Goal: Information Seeking & Learning: Check status

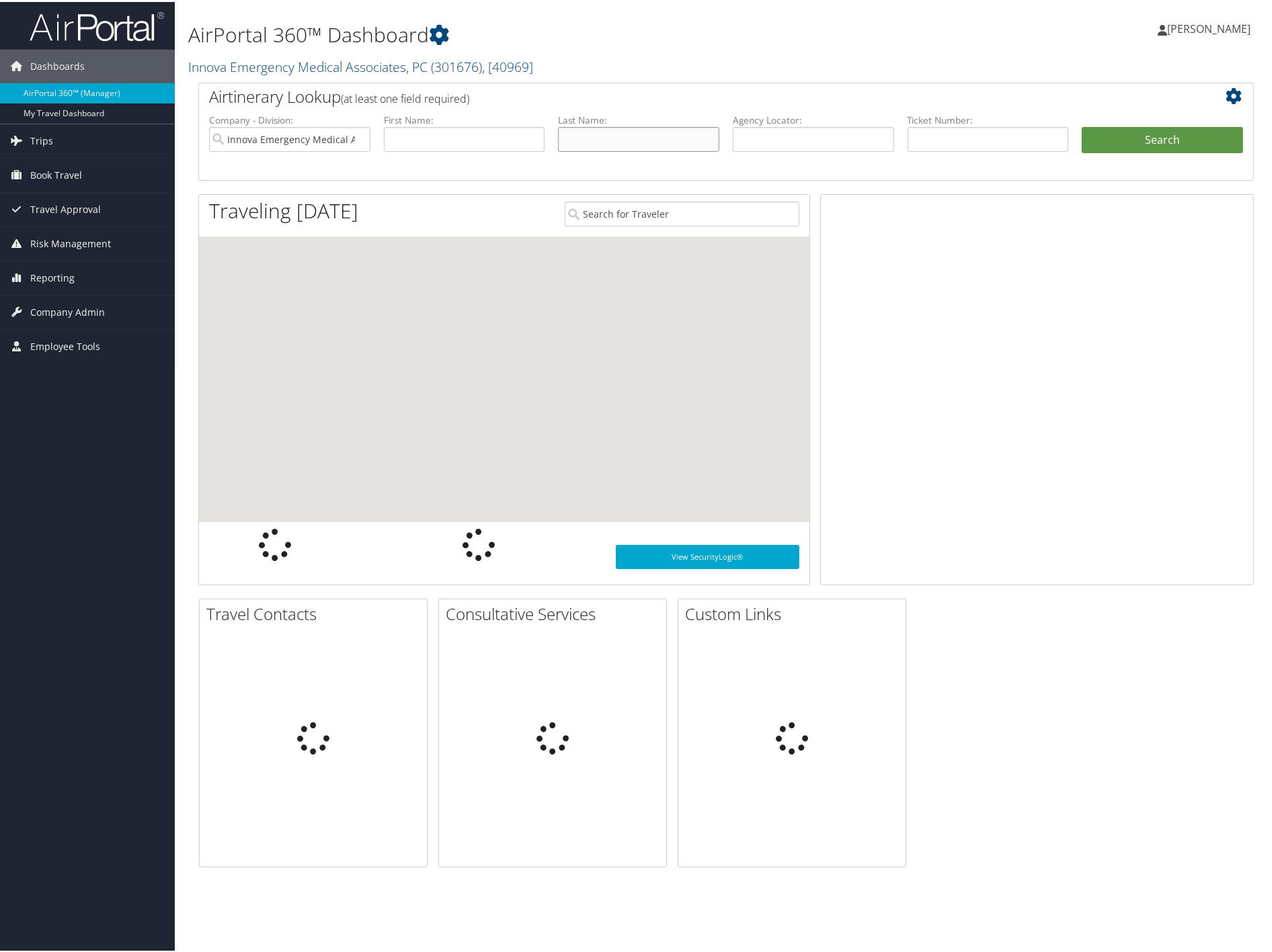
click at [590, 147] on input "text" at bounding box center [638, 137] width 162 height 24
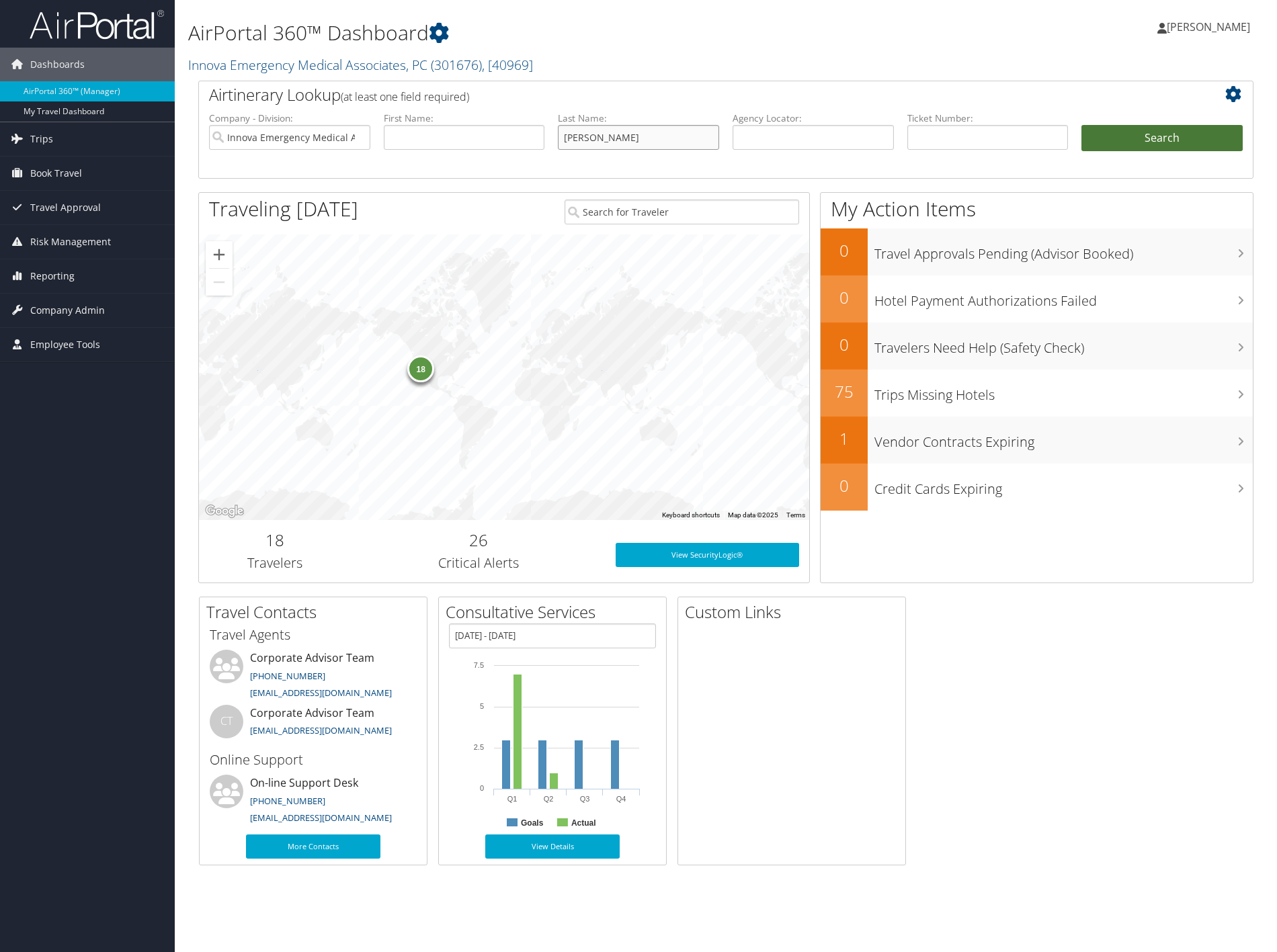
type input "michael"
click at [1113, 136] on button "Search" at bounding box center [1162, 138] width 161 height 27
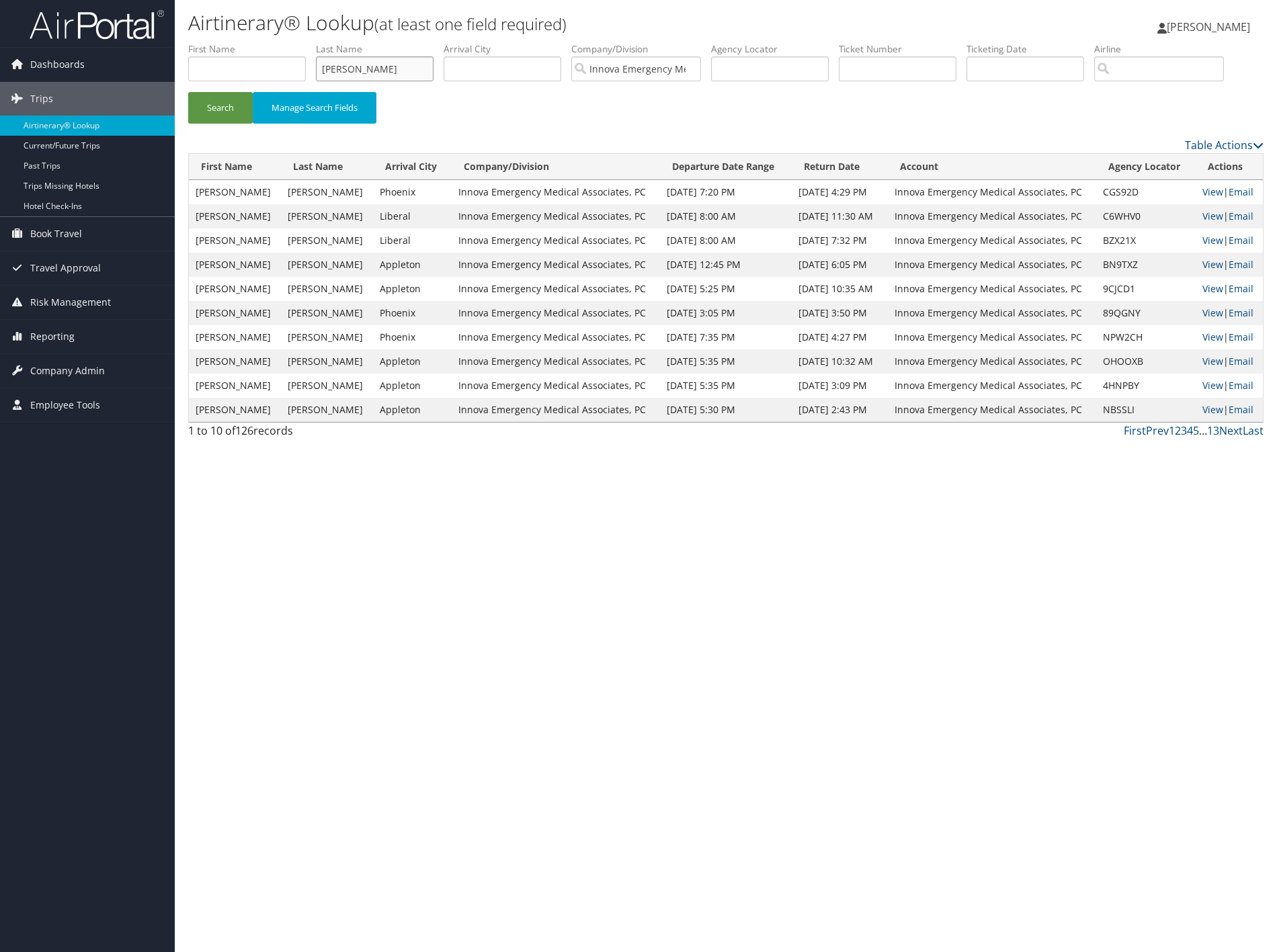
drag, startPoint x: 355, startPoint y: 67, endPoint x: 326, endPoint y: 64, distance: 29.2
click at [326, 64] on input "michael" at bounding box center [374, 69] width 118 height 24
click at [379, 65] on input "michael" at bounding box center [374, 69] width 118 height 24
click at [189, 92] on button "Search" at bounding box center [221, 108] width 65 height 31
click at [1219, 223] on link "View" at bounding box center [1213, 216] width 21 height 13
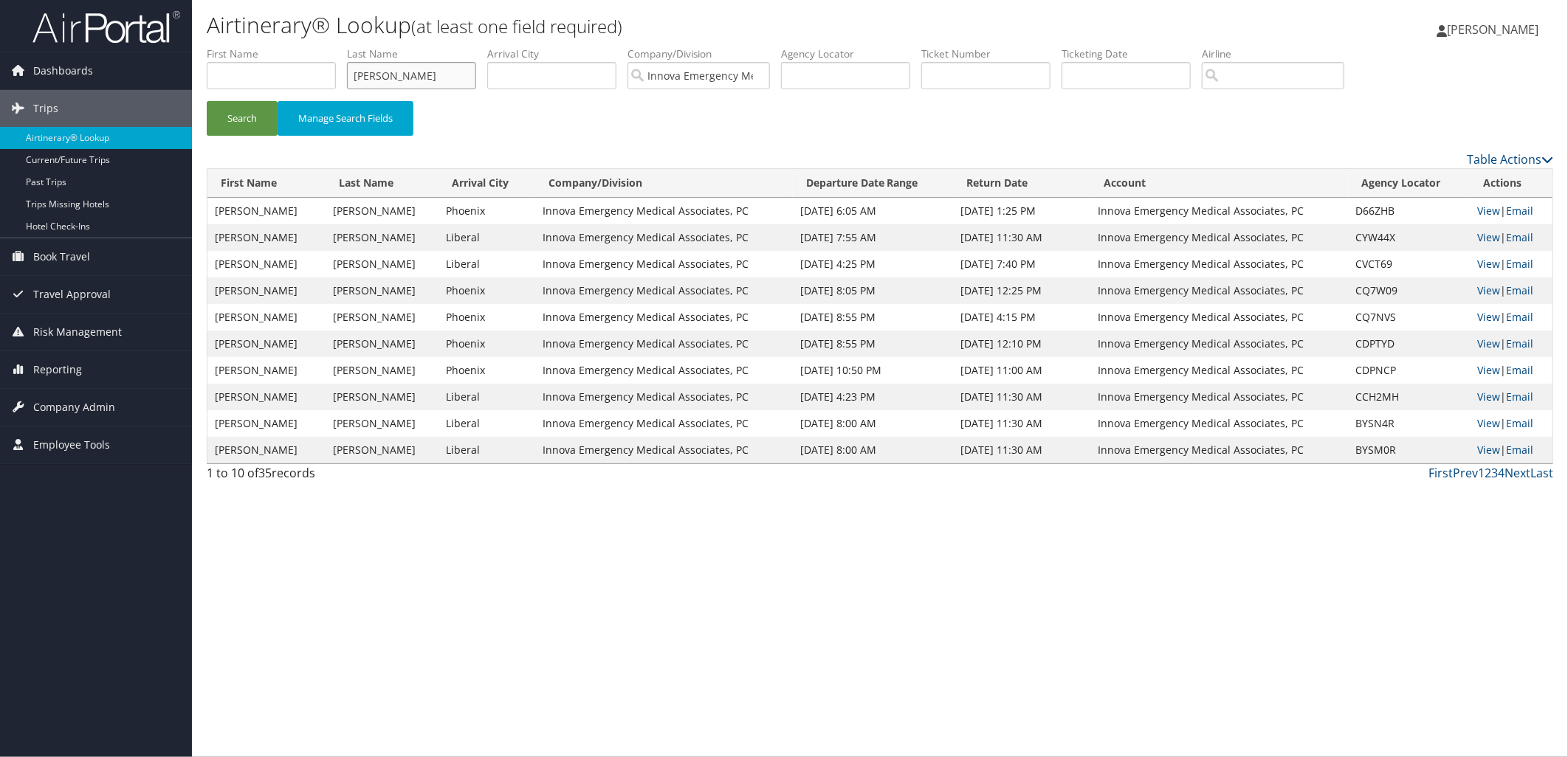
click at [459, 71] on input "maurantonio" at bounding box center [411, 76] width 129 height 27
click at [458, 71] on input "maurantonio" at bounding box center [411, 76] width 129 height 27
click at [207, 102] on button "Search" at bounding box center [242, 119] width 71 height 34
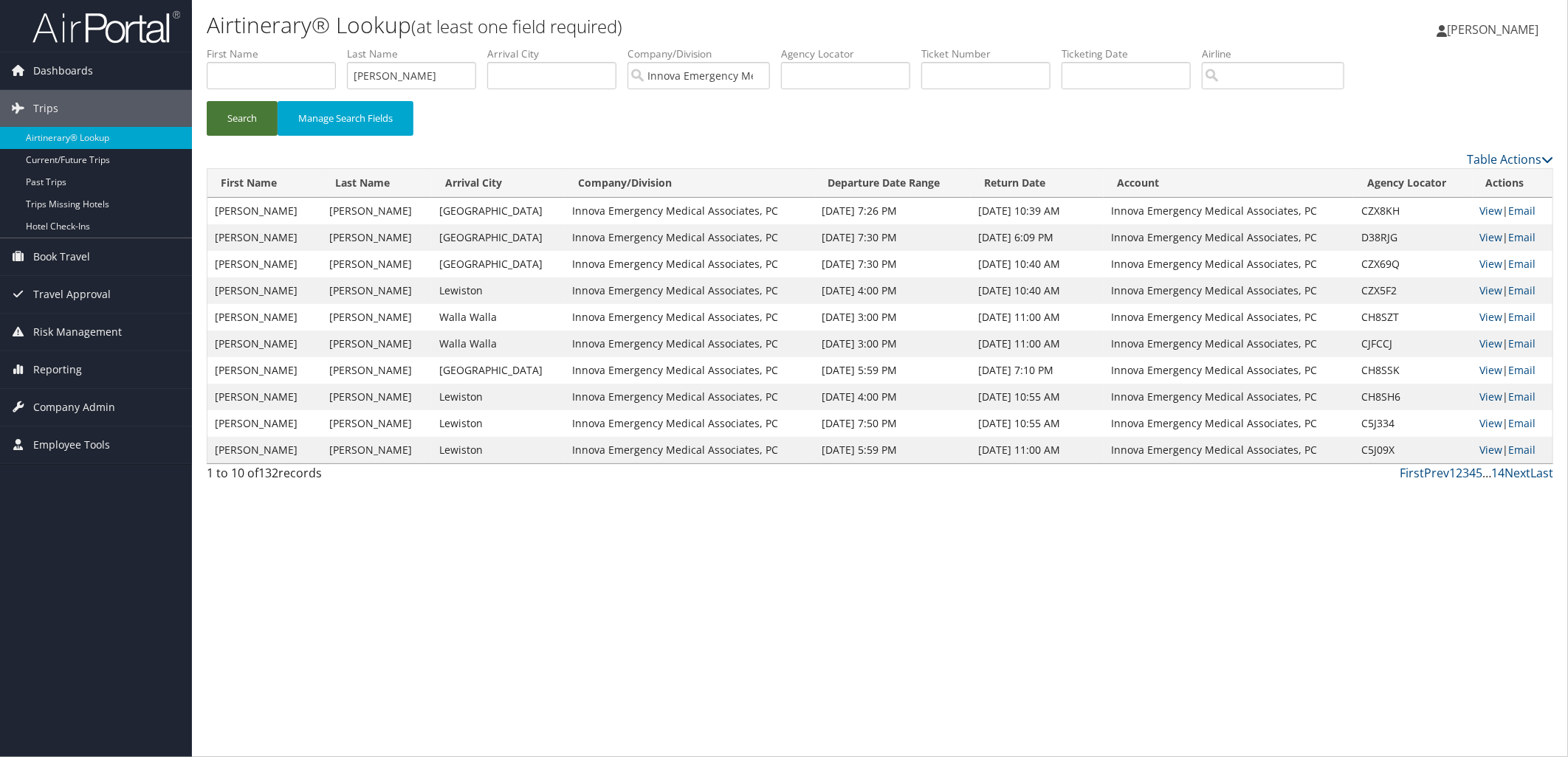
click at [254, 119] on button "Search" at bounding box center [242, 119] width 71 height 34
click at [1402, 339] on link "View" at bounding box center [1491, 343] width 23 height 14
click at [1402, 313] on link "View" at bounding box center [1491, 316] width 23 height 14
click at [455, 80] on input "bartz" at bounding box center [411, 76] width 129 height 27
click at [455, 79] on input "bartz" at bounding box center [411, 76] width 129 height 27
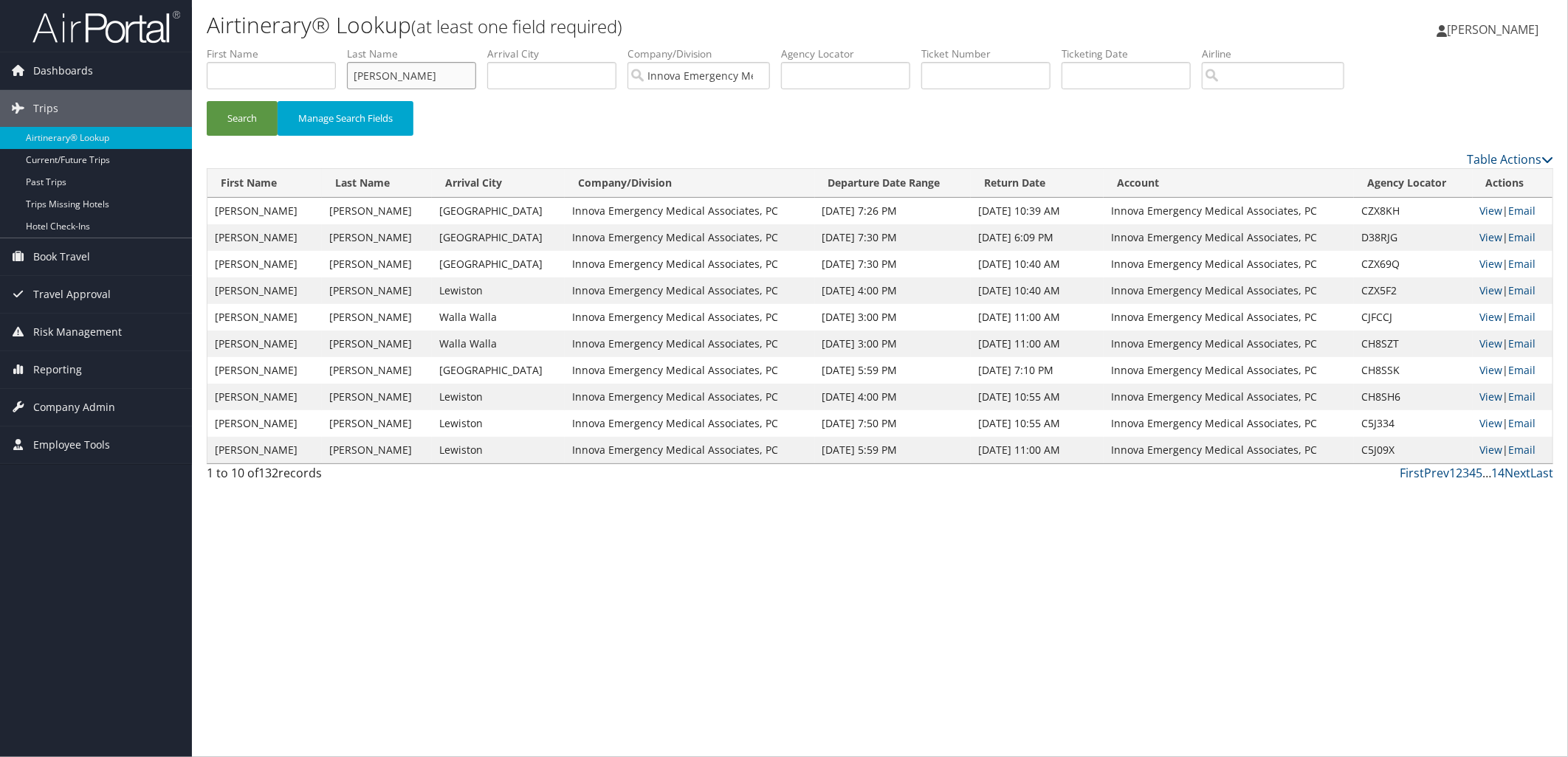
type input "kayon"
click at [207, 102] on button "Search" at bounding box center [242, 119] width 71 height 34
click at [1402, 239] on link "View" at bounding box center [1491, 237] width 23 height 14
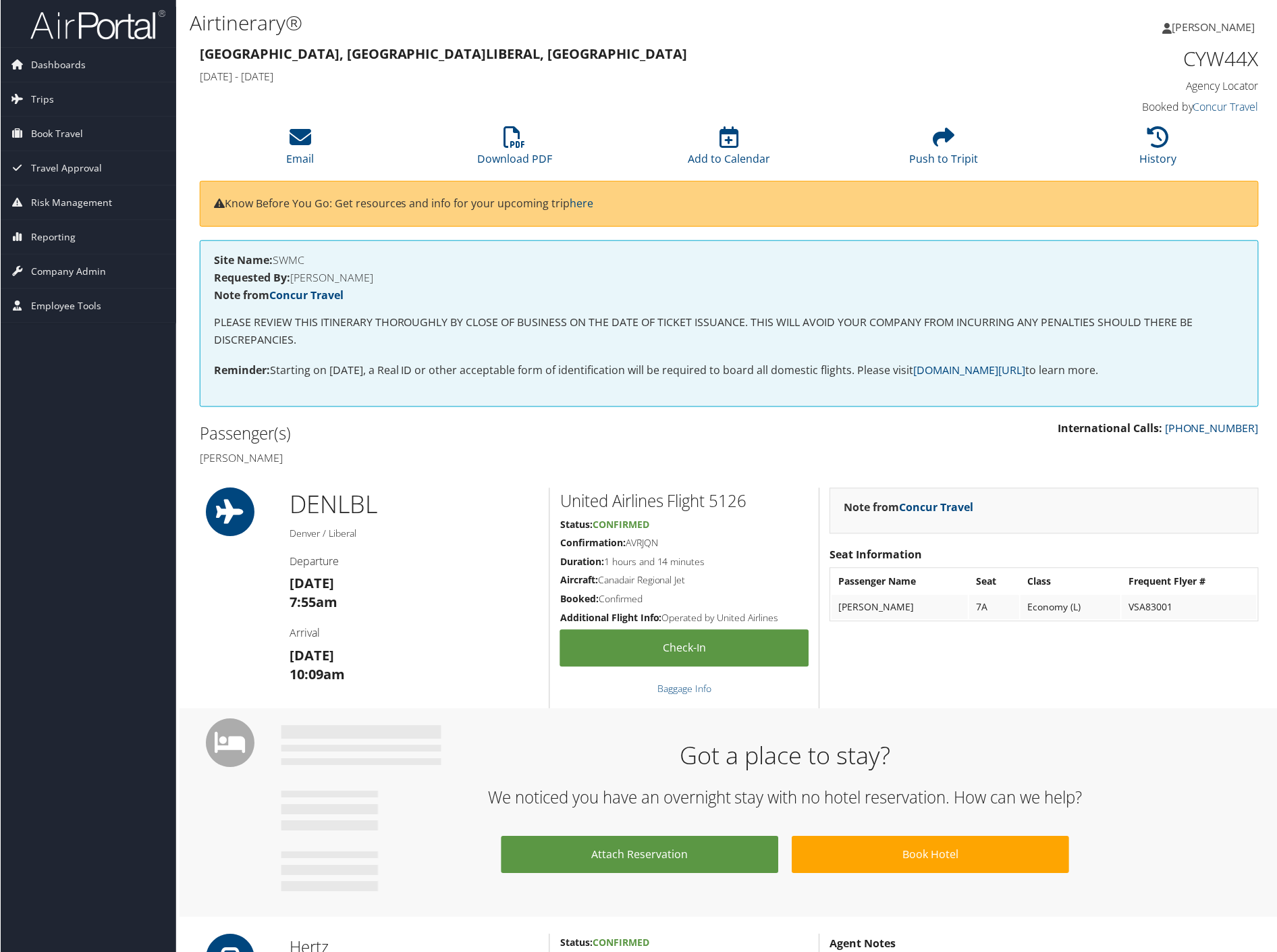
drag, startPoint x: 799, startPoint y: 47, endPoint x: 791, endPoint y: 55, distance: 11.3
click at [799, 47] on h3 "Denver, CO Liberal, KS" at bounding box center [593, 54] width 790 height 19
click at [46, 137] on span "Book Travel" at bounding box center [56, 133] width 52 height 34
click at [60, 202] on link "Book/Manage Online Trips" at bounding box center [88, 201] width 175 height 20
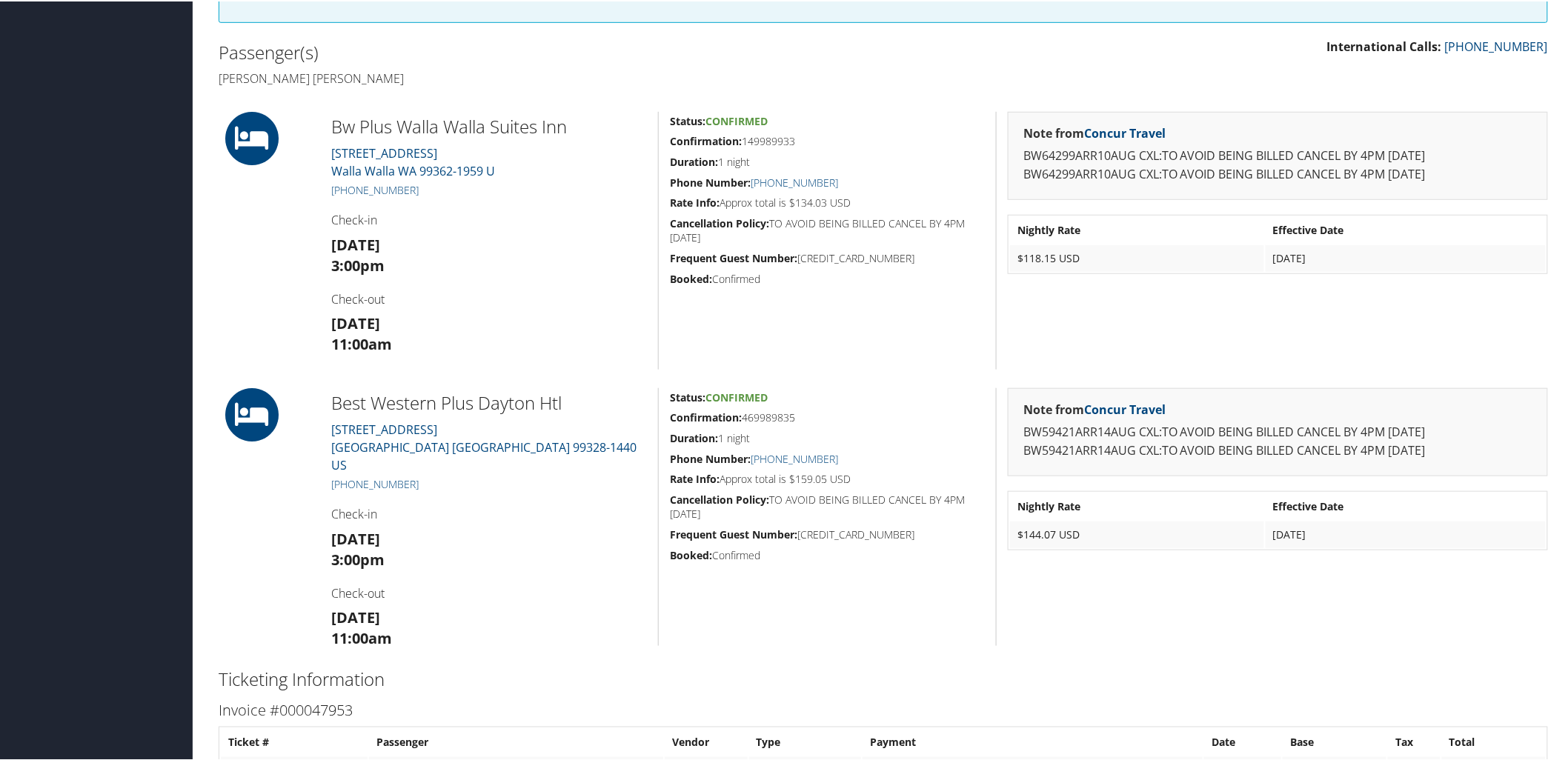
scroll to position [411, 0]
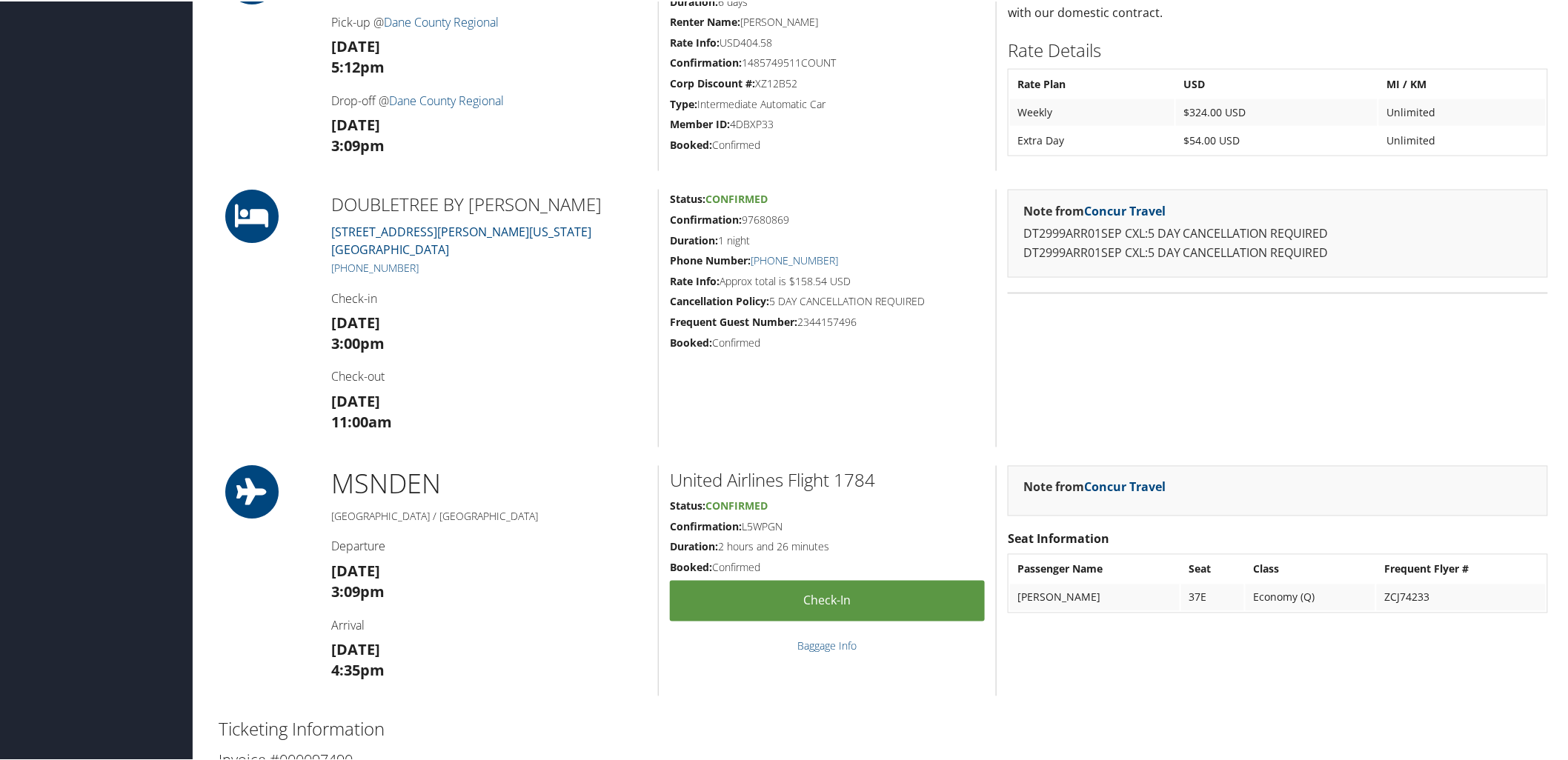
scroll to position [823, 0]
